Goal: Find specific page/section: Find specific page/section

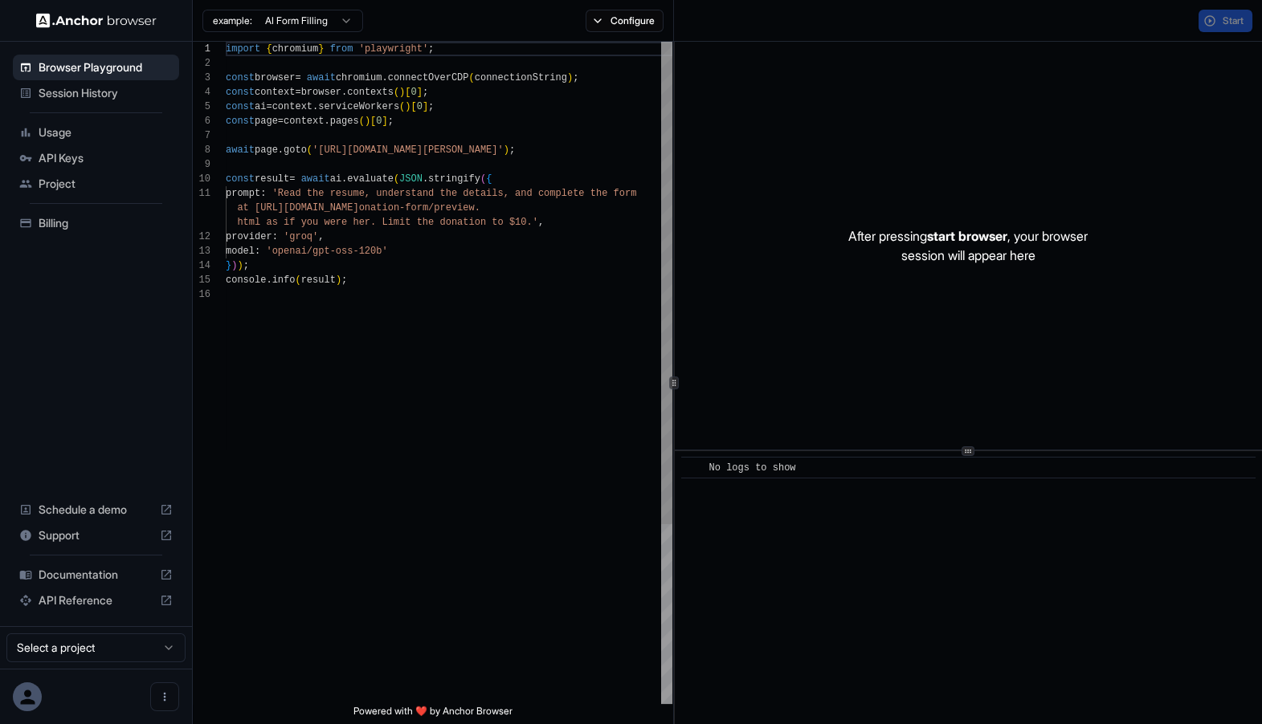
scroll to position [145, 0]
click at [977, 225] on div "After pressing start browser , your browser session will appear here" at bounding box center [969, 246] width 588 height 408
click at [83, 95] on span "Session History" at bounding box center [106, 93] width 134 height 16
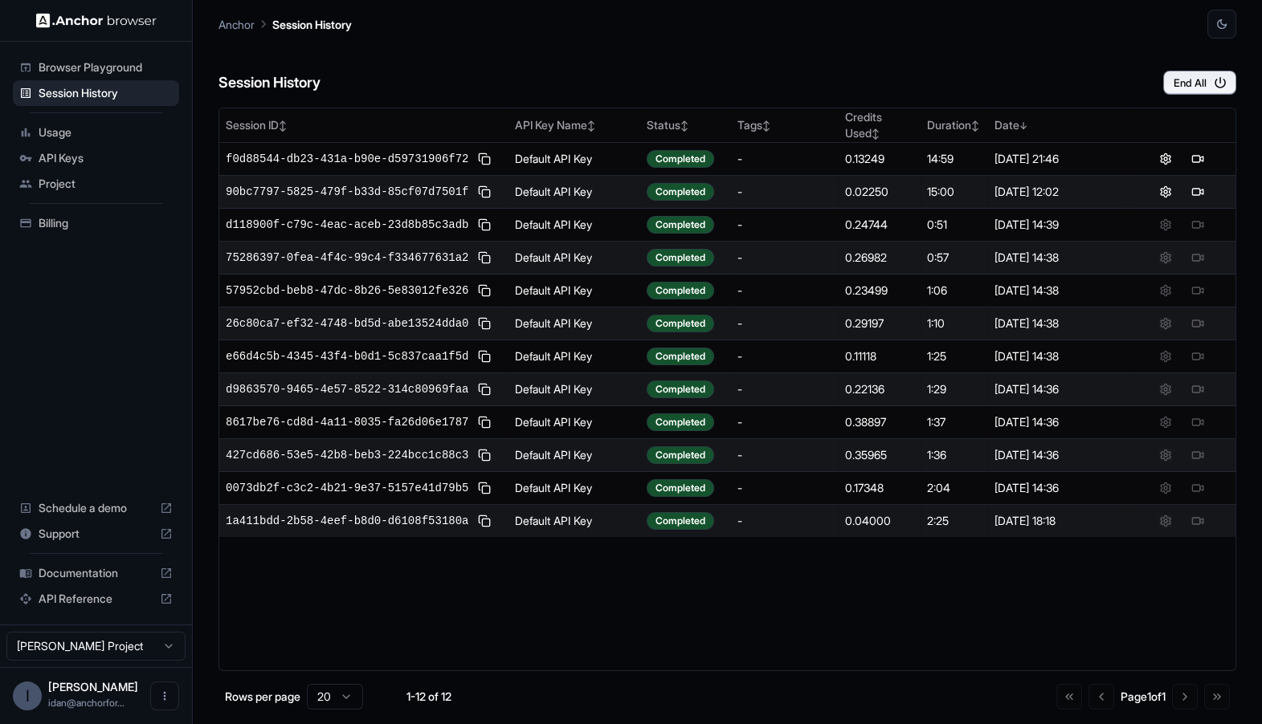
click at [91, 77] on div "Browser Playground" at bounding box center [96, 68] width 166 height 26
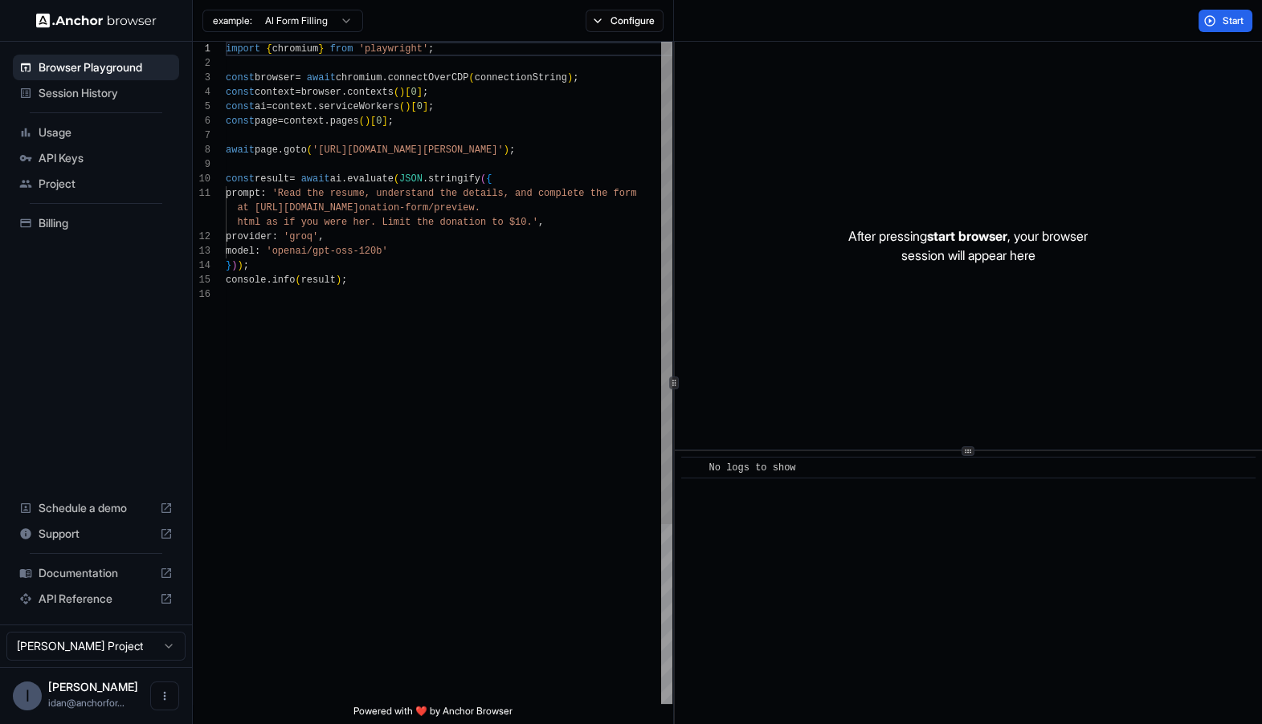
scroll to position [145, 0]
